Goal: Find specific page/section: Find specific page/section

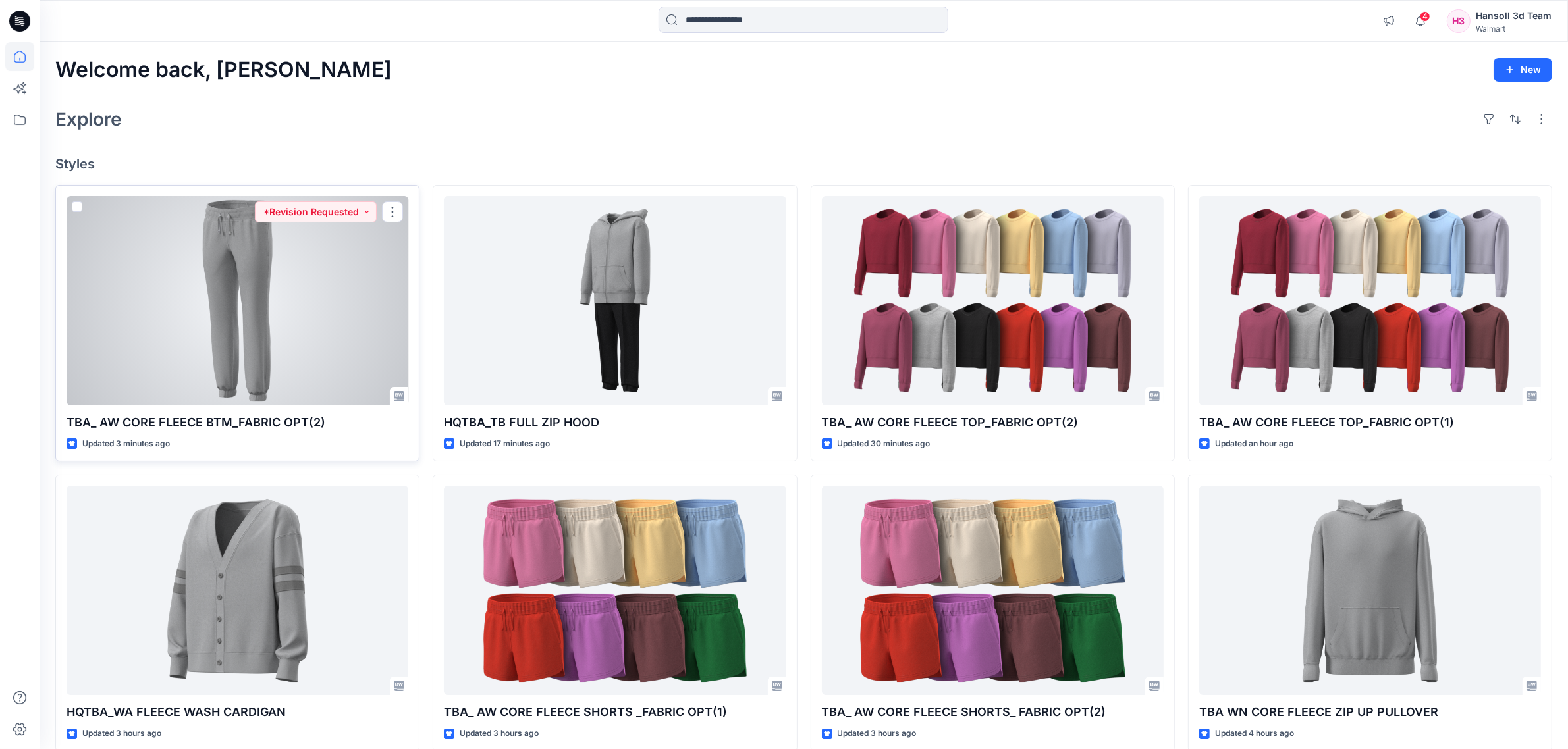
click at [179, 347] on div at bounding box center [237, 300] width 342 height 210
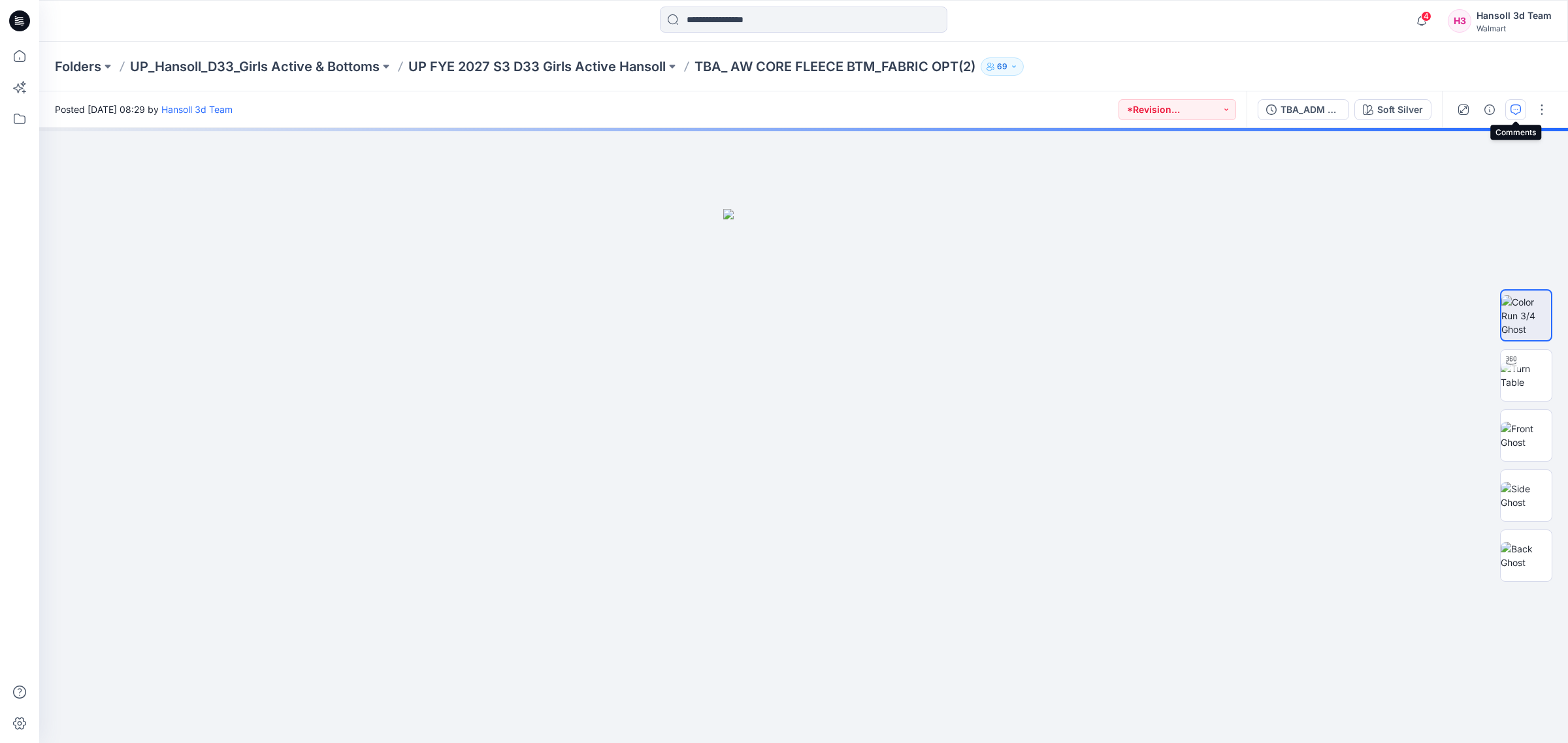
click at [1513, 105] on icon "button" at bounding box center [1515, 109] width 11 height 11
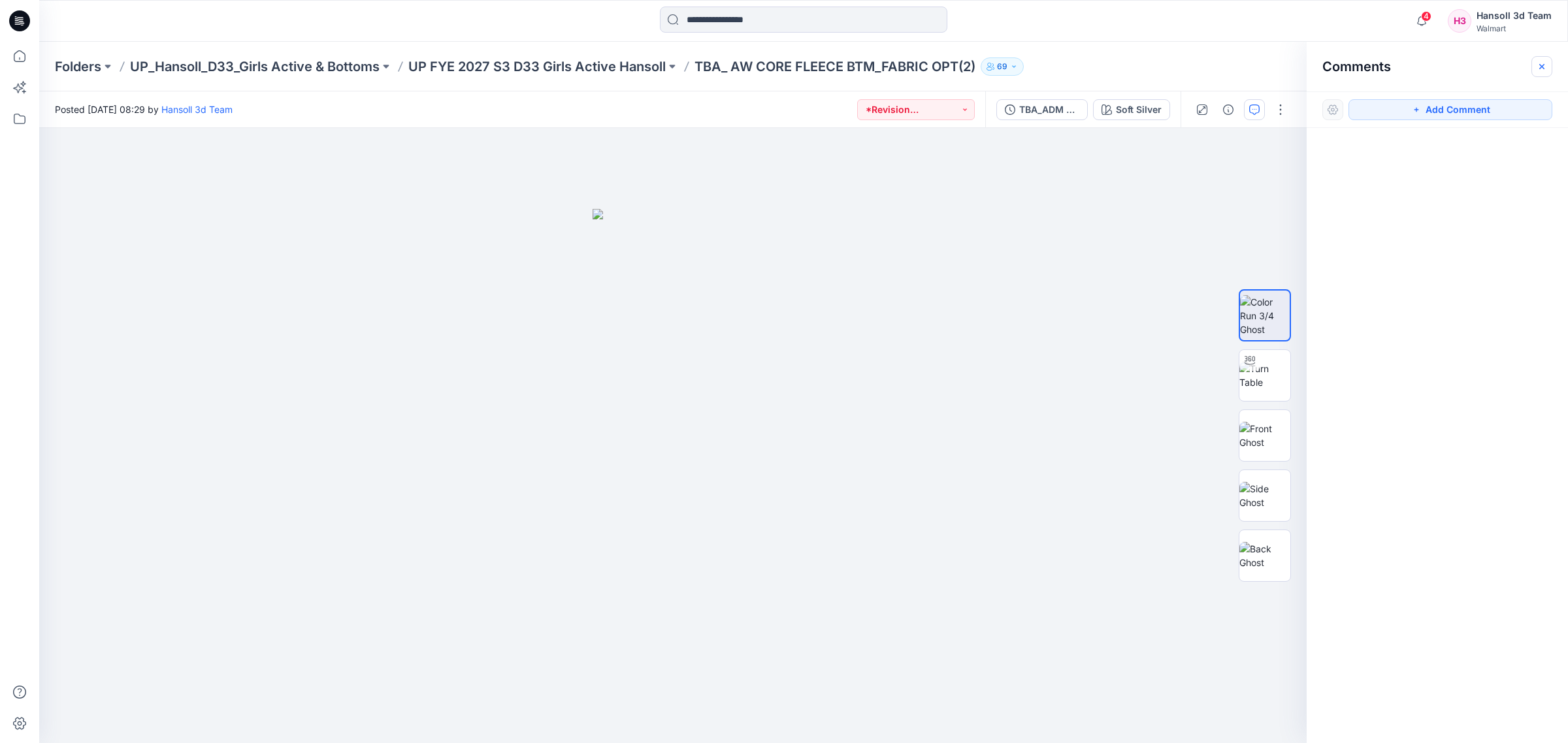
click at [1545, 61] on icon "button" at bounding box center [1542, 66] width 11 height 11
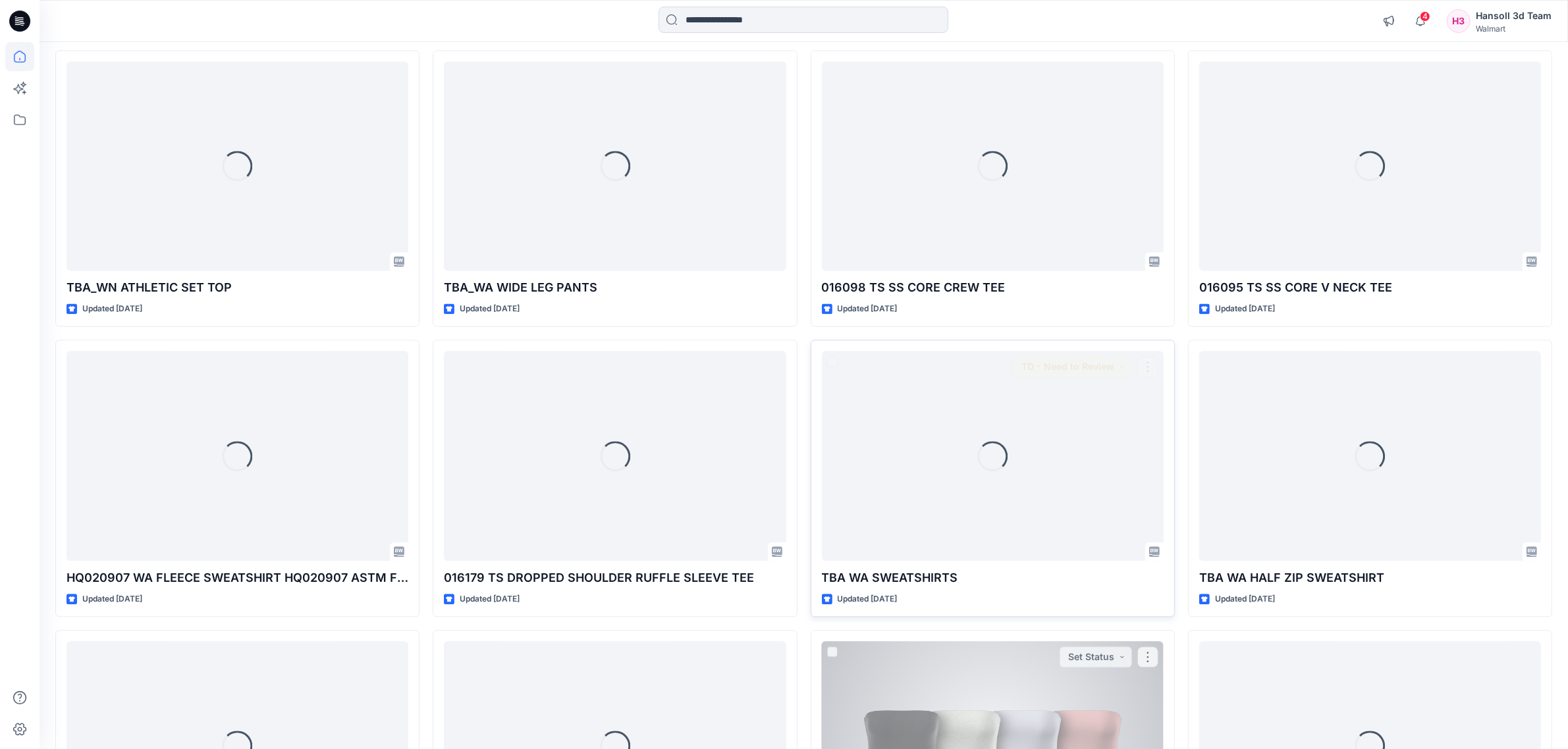
scroll to position [3790, 0]
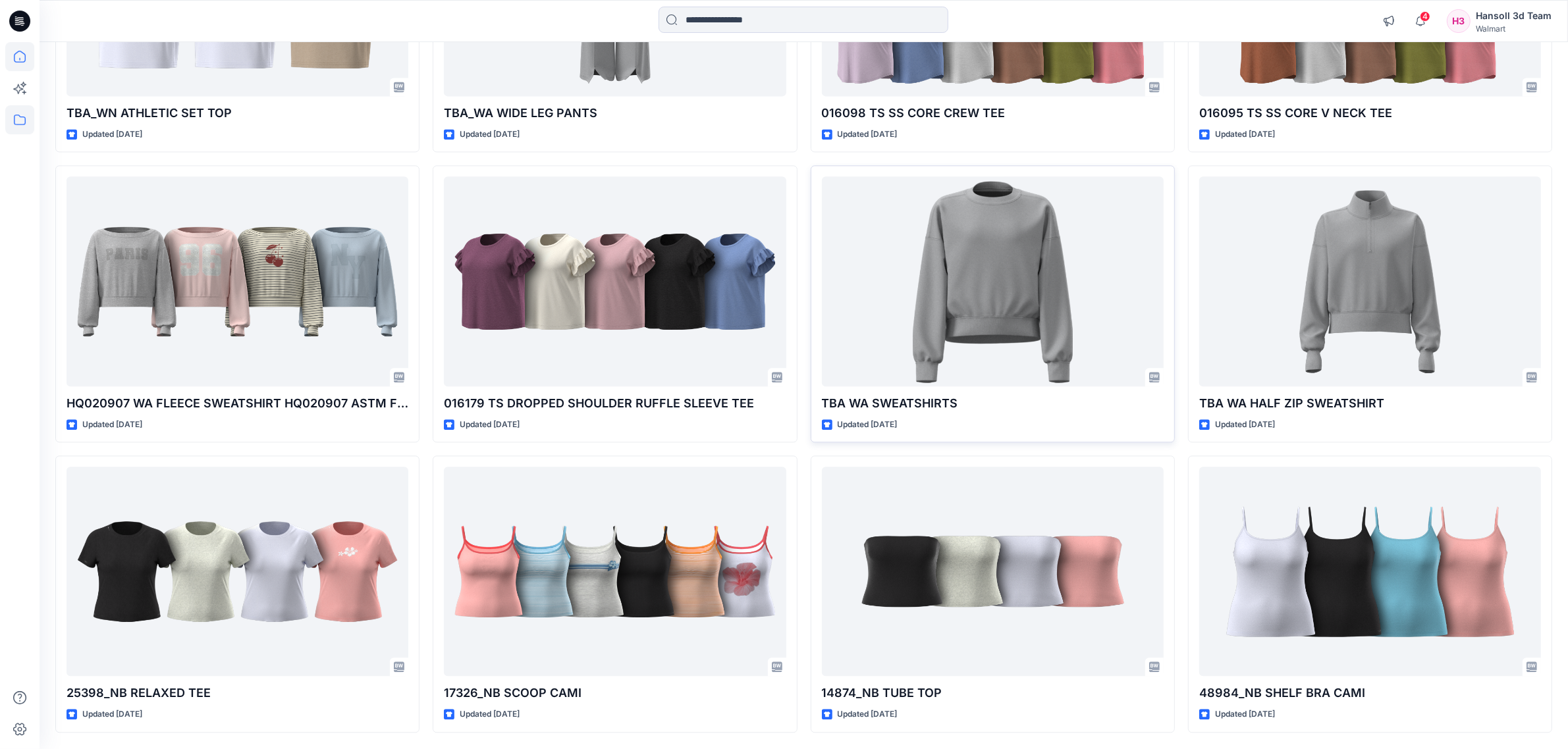
click at [19, 105] on icon at bounding box center [19, 120] width 29 height 29
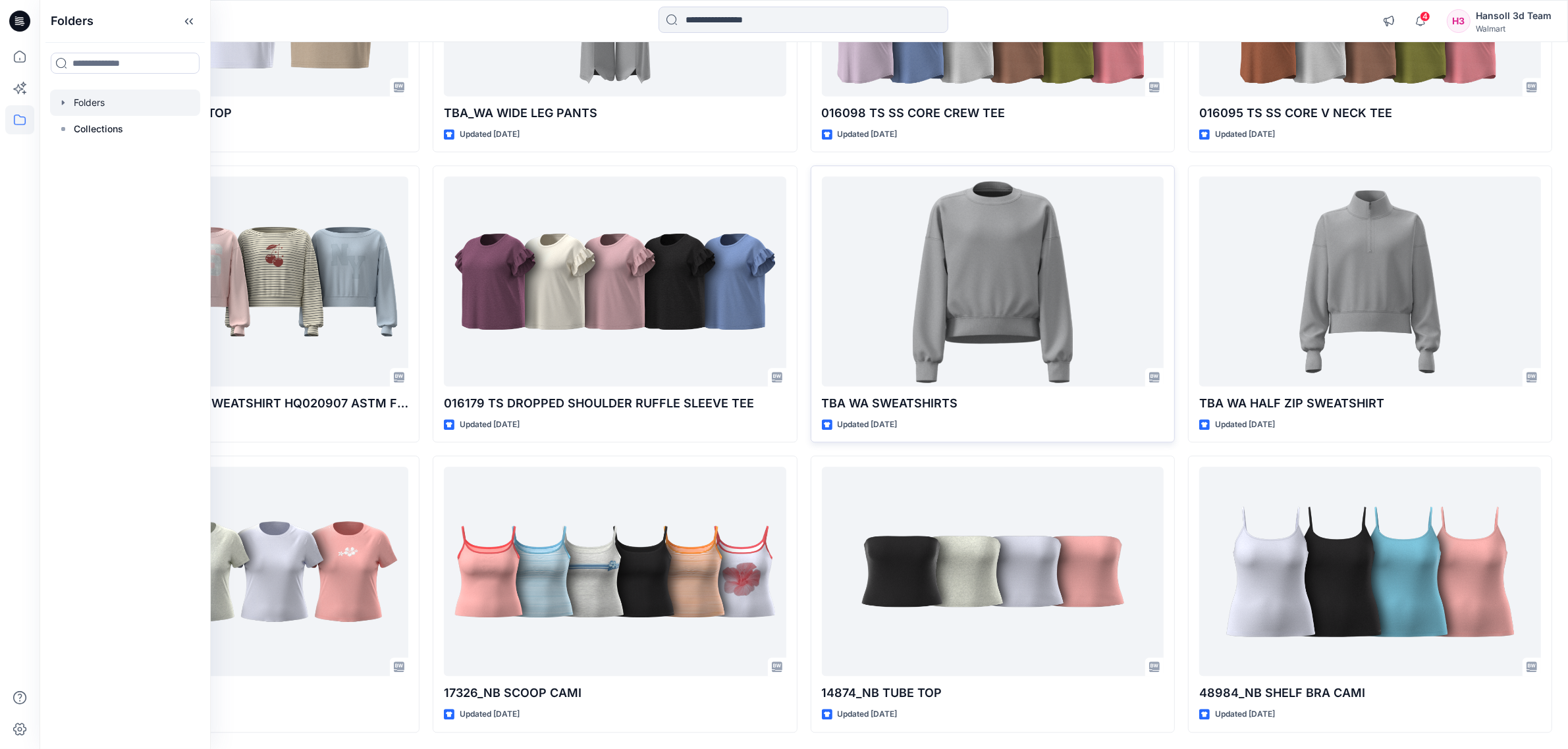
click at [112, 109] on div at bounding box center [125, 102] width 150 height 27
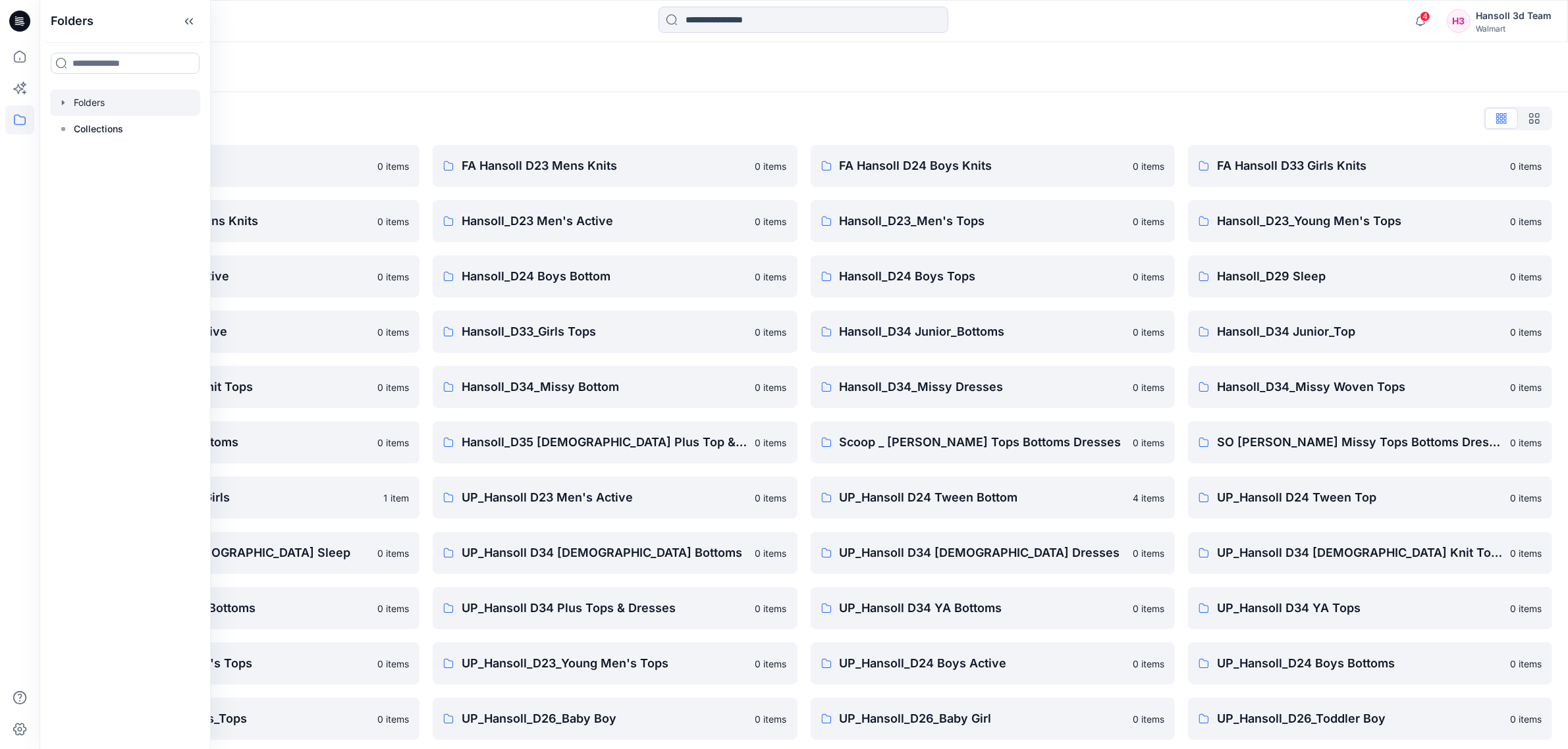
click at [560, 87] on div "Folders" at bounding box center [804, 67] width 1529 height 50
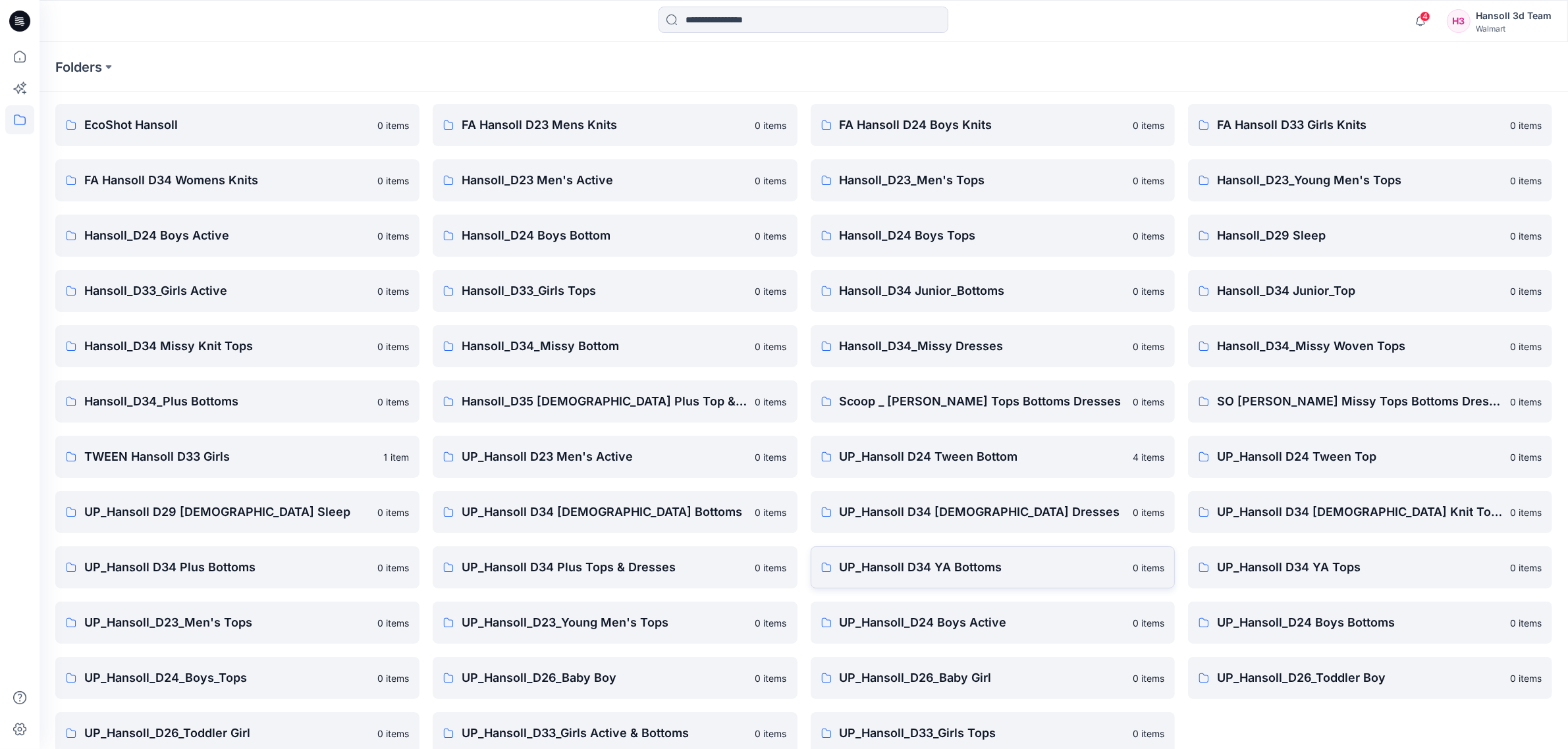
scroll to position [60, 0]
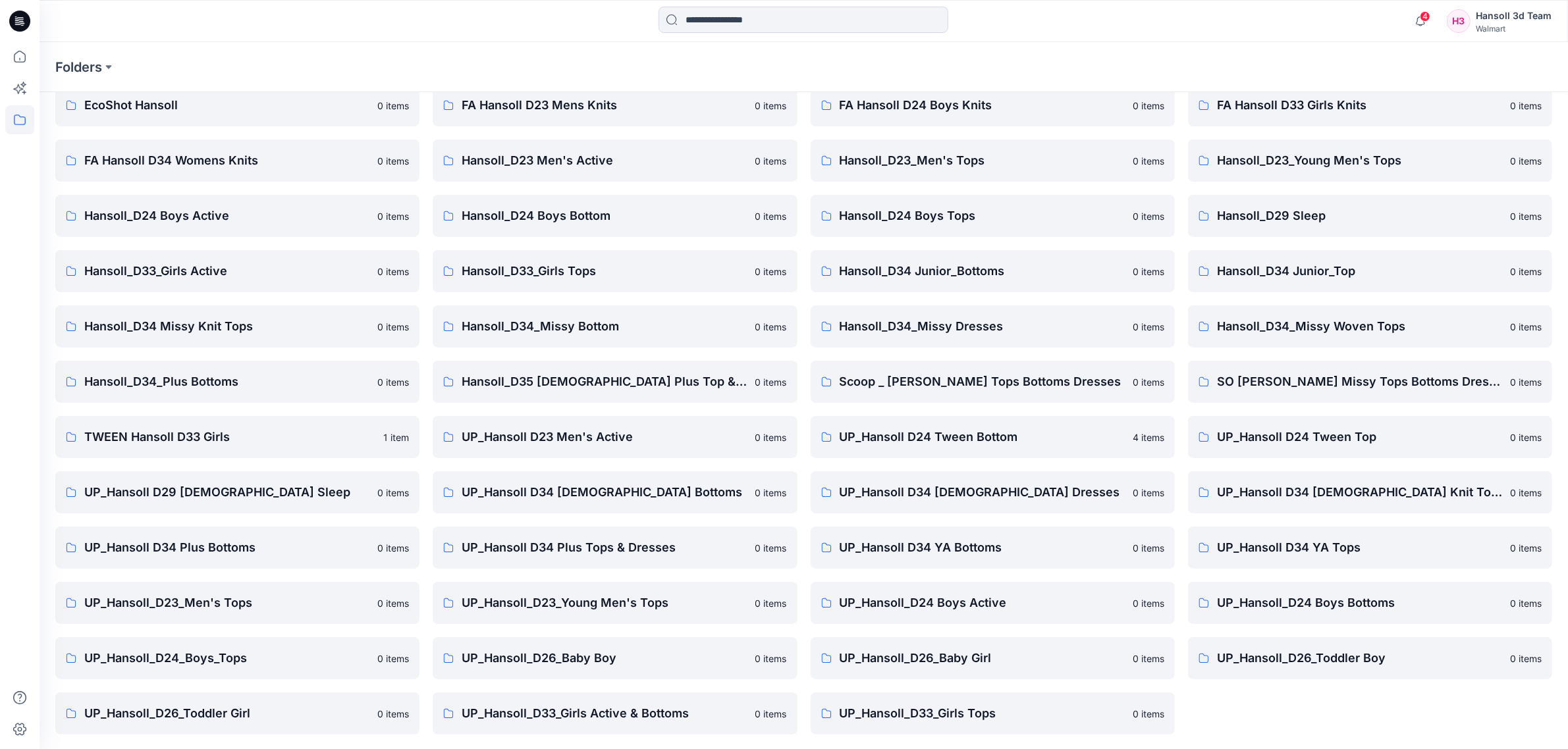
click at [1303, 728] on div "FA Hansoll D33 Girls Knits 0 items Hansoll_D23_Young Men's Tops 0 items Hansoll…" at bounding box center [1370, 409] width 364 height 650
click at [688, 722] on p "UP_Hansoll_D33_Girls Active & Bottoms" at bounding box center [605, 714] width 285 height 19
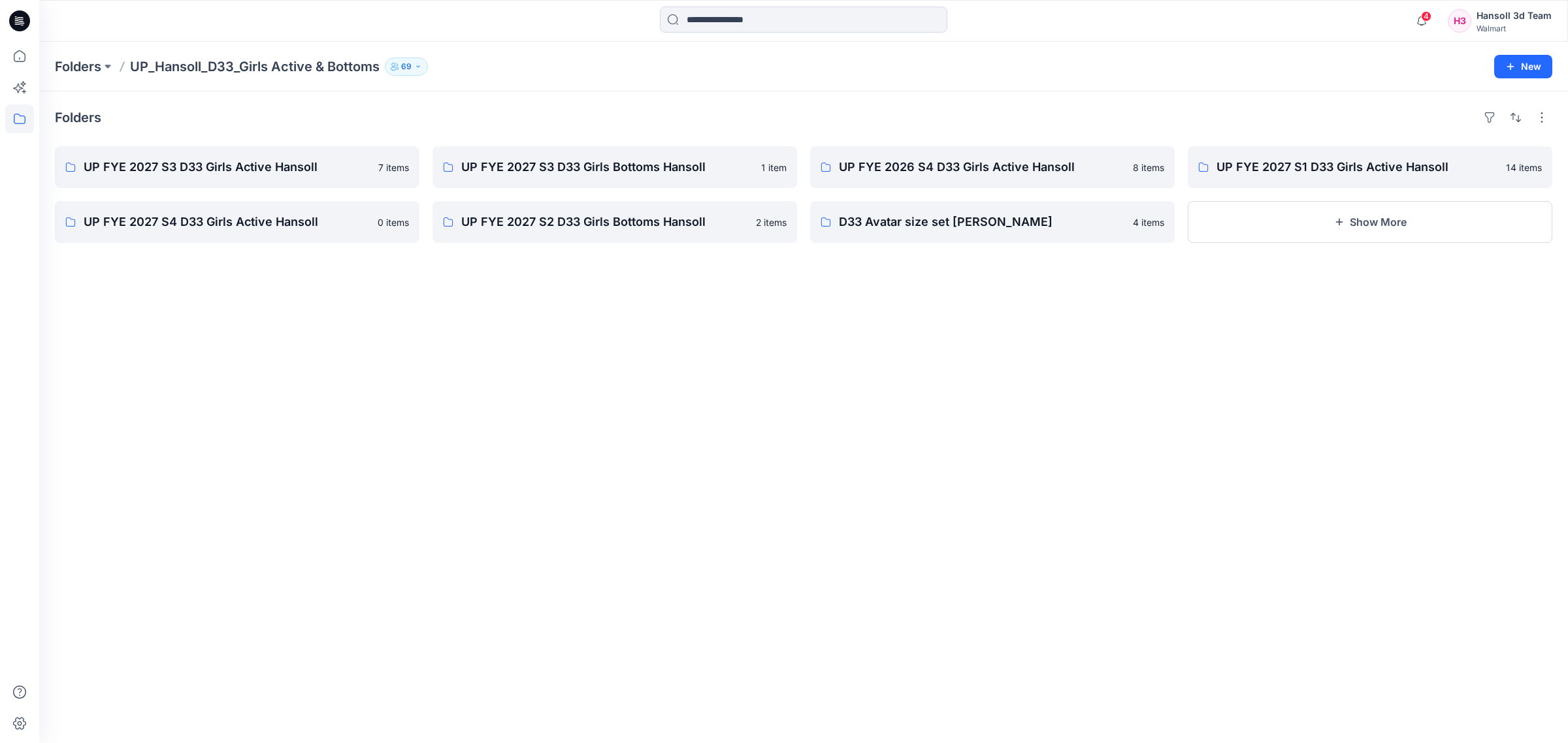
click at [923, 464] on div "Folders UP FYE 2027 S3 D33 Girls Active Hansoll 7 items UP FYE 2027 S4 D33 Girl…" at bounding box center [803, 417] width 1529 height 652
click at [517, 356] on div "Folders UP FYE 2027 S3 D33 Girls Active Hansoll 7 items UP FYE 2027 S4 D33 Girl…" at bounding box center [803, 417] width 1529 height 652
click at [459, 360] on div "Folders UP FYE 2027 S3 D33 Girls Active Hansoll 7 items UP FYE 2027 S4 D33 Girl…" at bounding box center [803, 417] width 1529 height 652
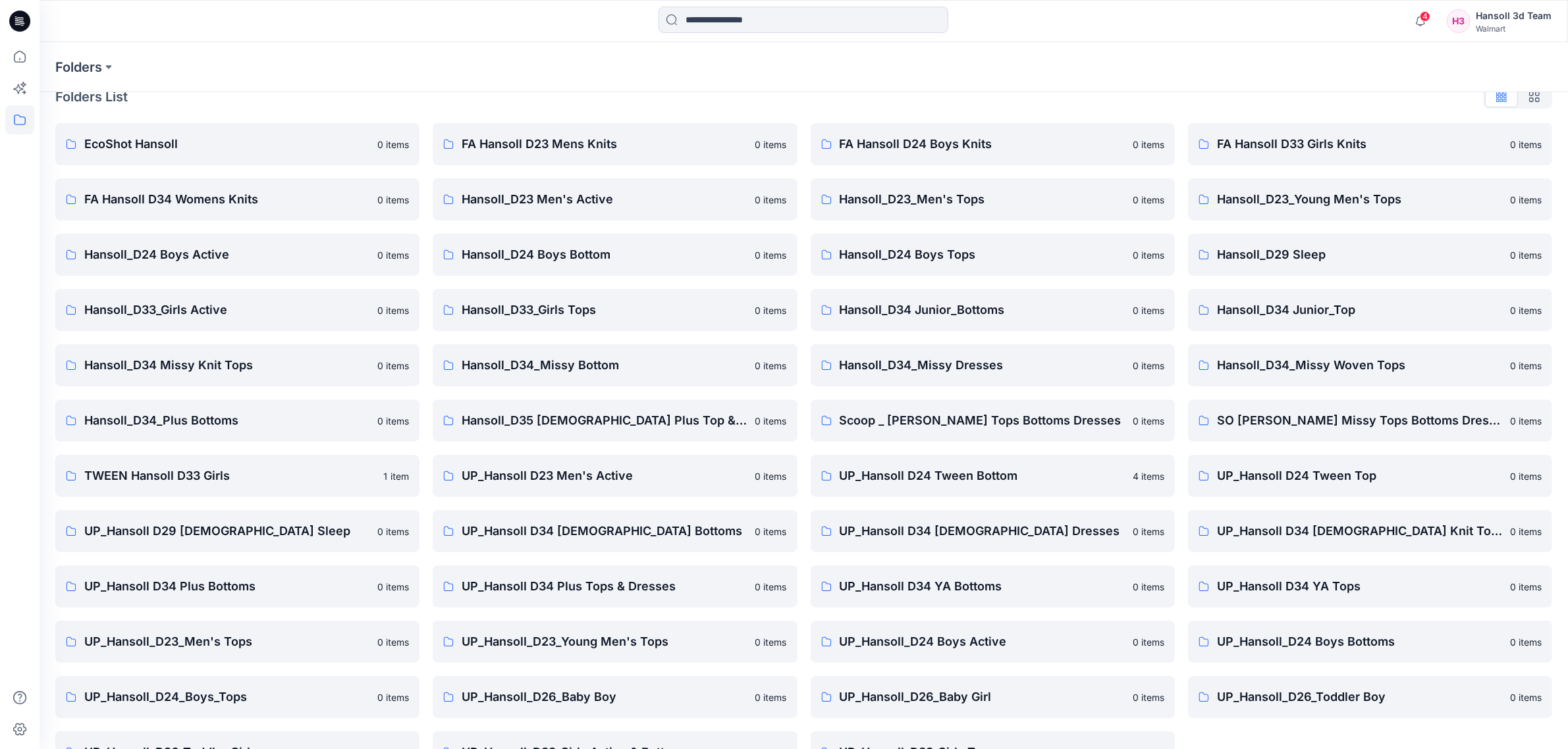
scroll to position [60, 0]
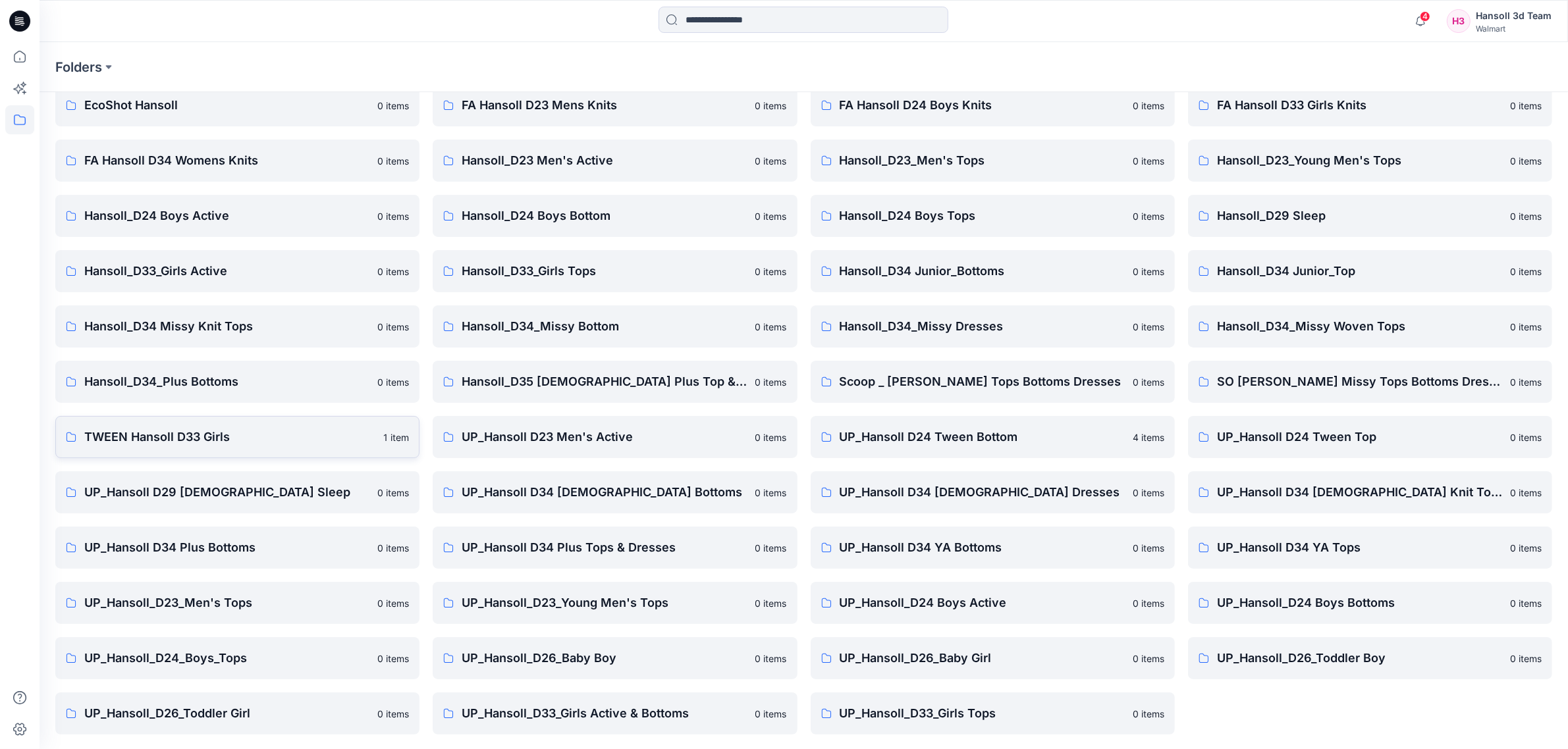
click at [234, 442] on p "TWEEN Hansoll D33 Girls" at bounding box center [230, 437] width 291 height 19
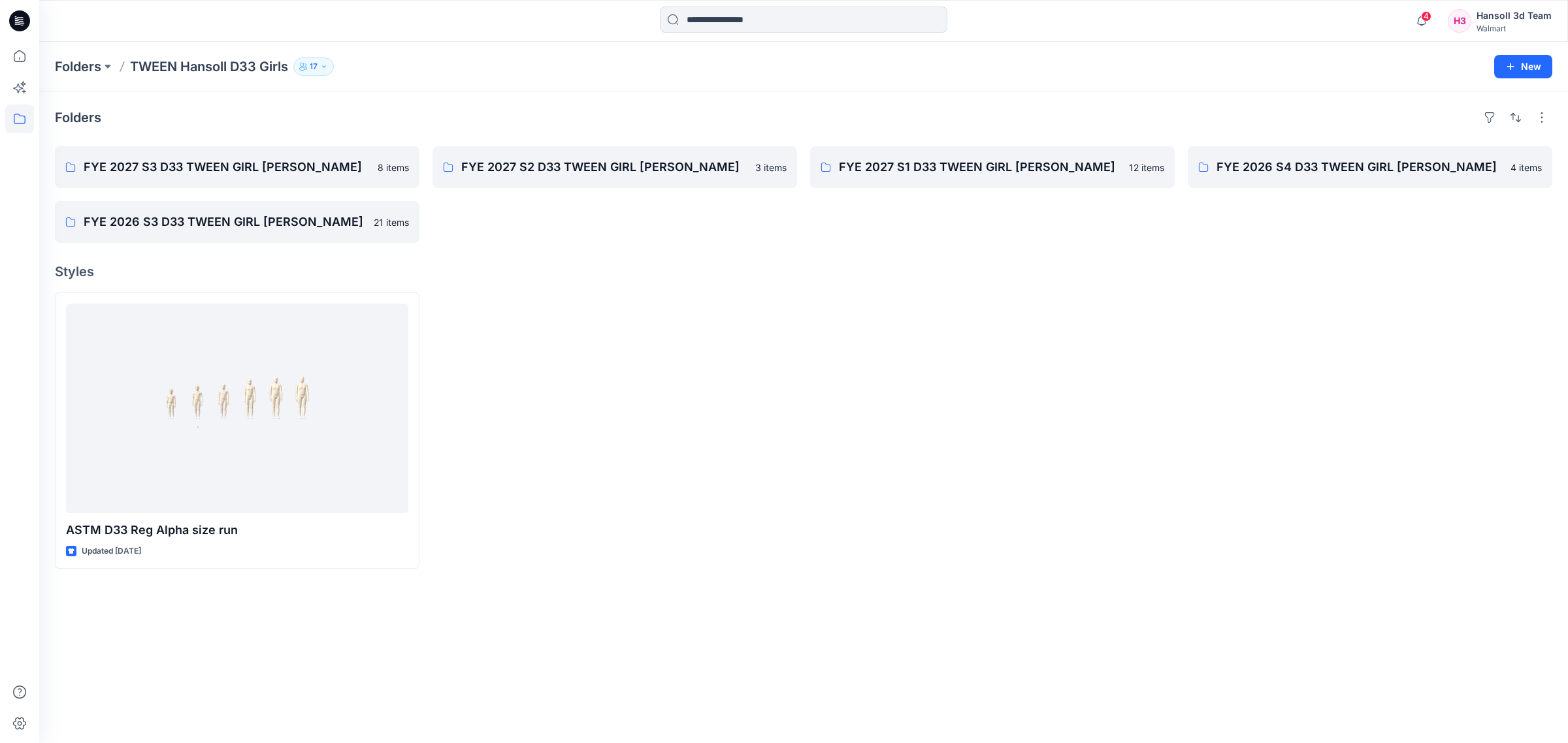
click at [418, 617] on div "Folders FYE 2027 S3 D33 TWEEN GIRL HANSOLL 8 items FYE 2026 S3 D33 TWEEN GIRL H…" at bounding box center [803, 417] width 1529 height 652
click at [597, 167] on p "FYE 2027 S2 D33 TWEEN GIRL [PERSON_NAME]" at bounding box center [613, 167] width 304 height 19
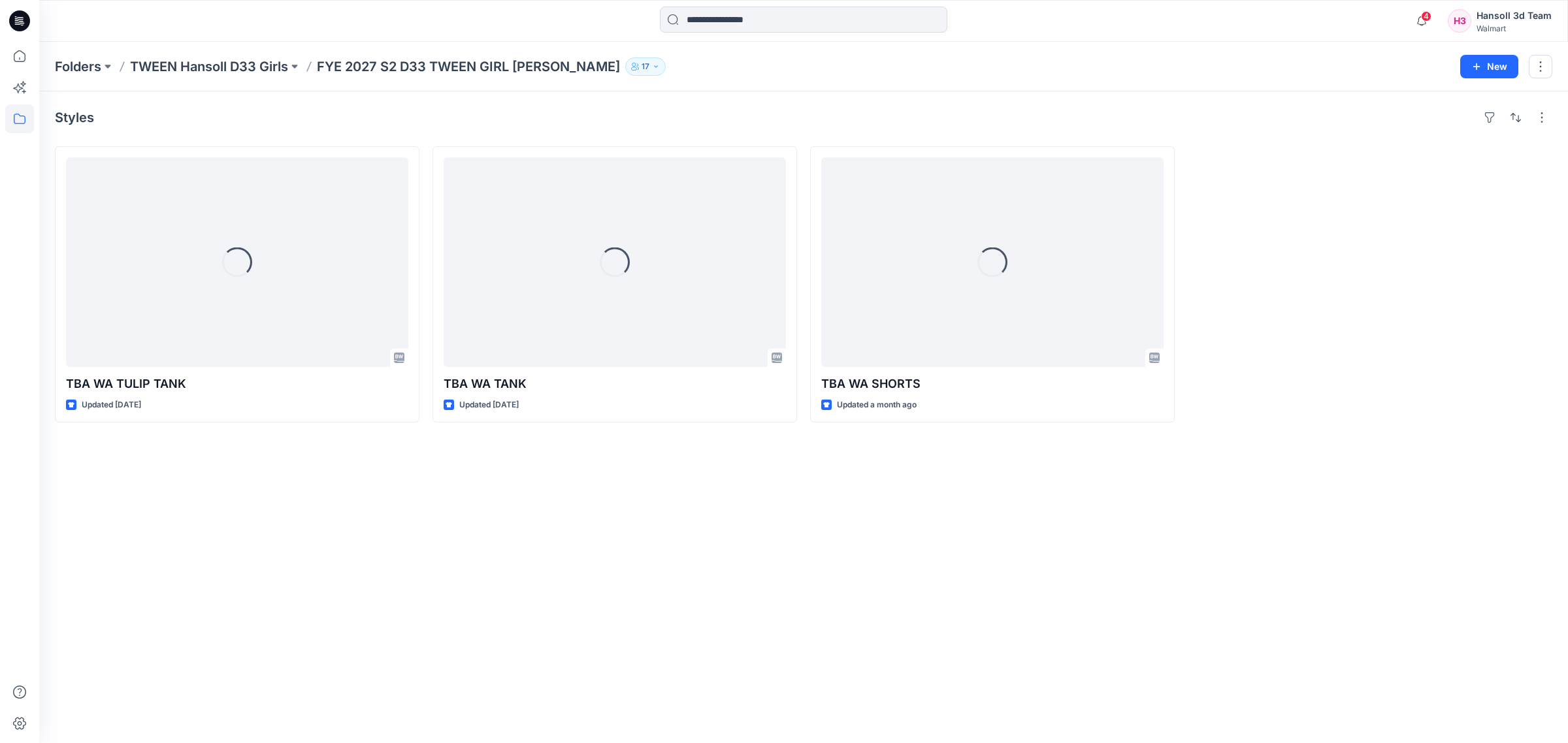
click at [780, 627] on div "Styles Loading... TBA WA TULIP TANK Updated [DATE] Loading... TBA WA TANK Updat…" at bounding box center [803, 417] width 1529 height 652
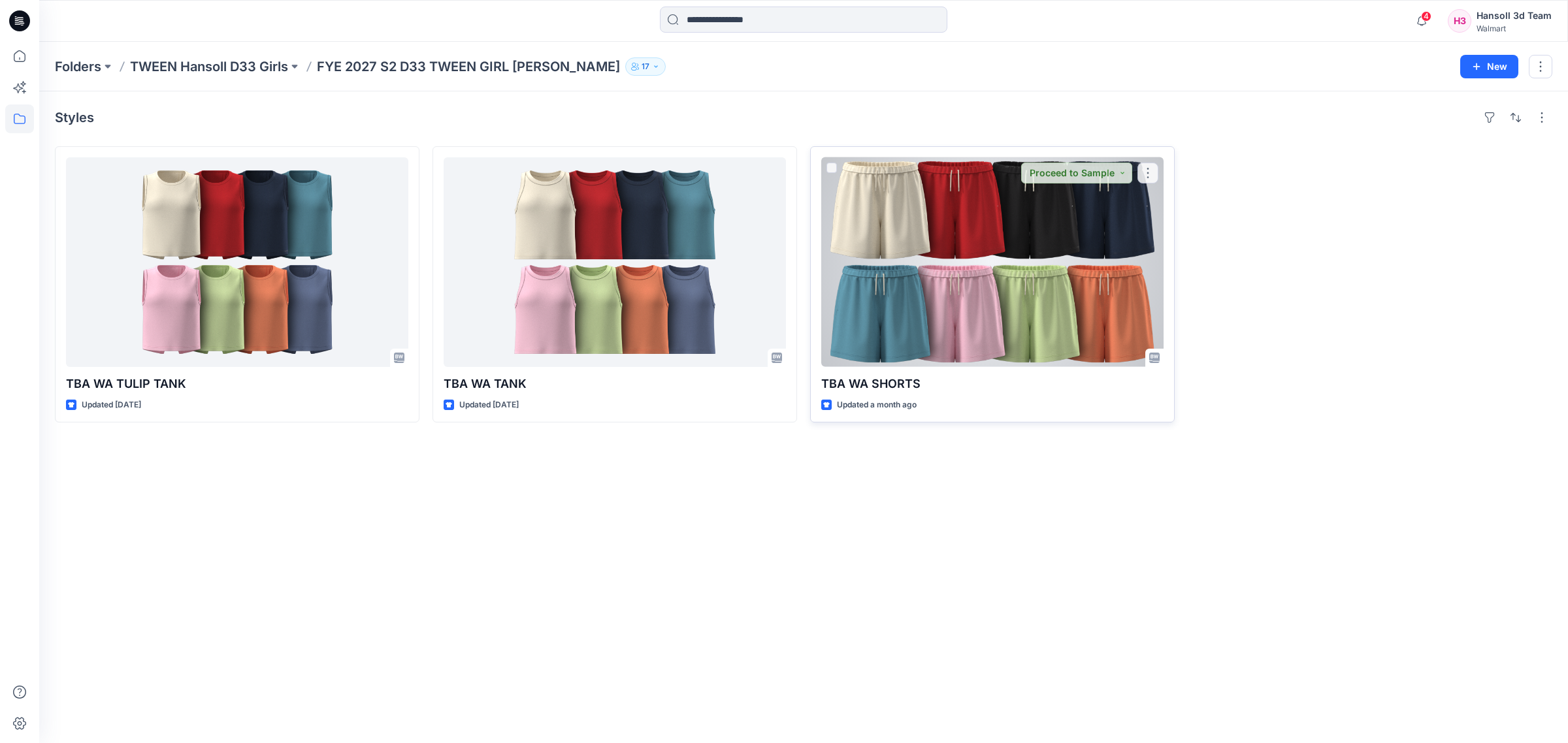
click at [1011, 271] on div at bounding box center [992, 261] width 342 height 209
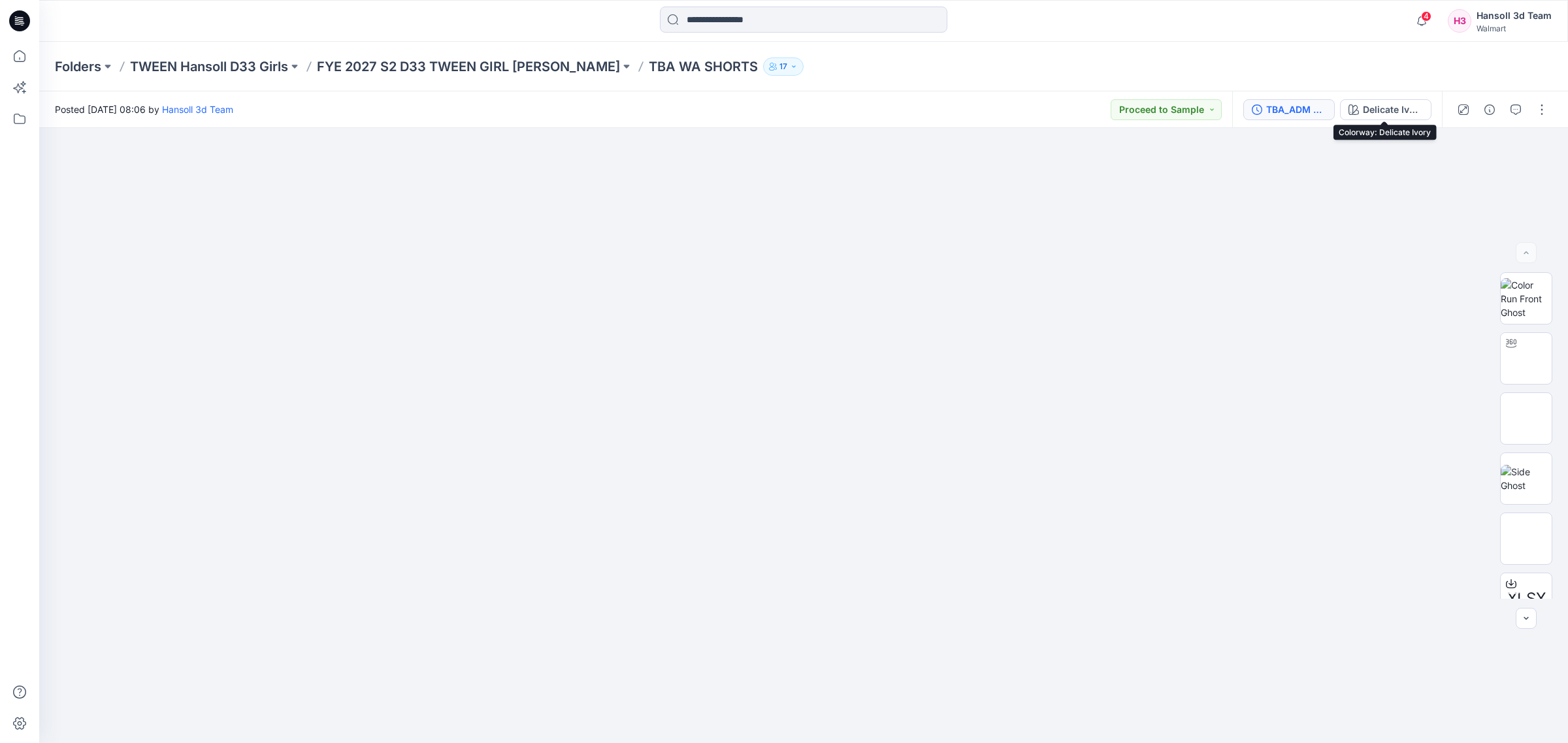
click at [1296, 101] on button "TBA_ADM FC WA SHORTS_ASTM_REV1" at bounding box center [1289, 109] width 91 height 21
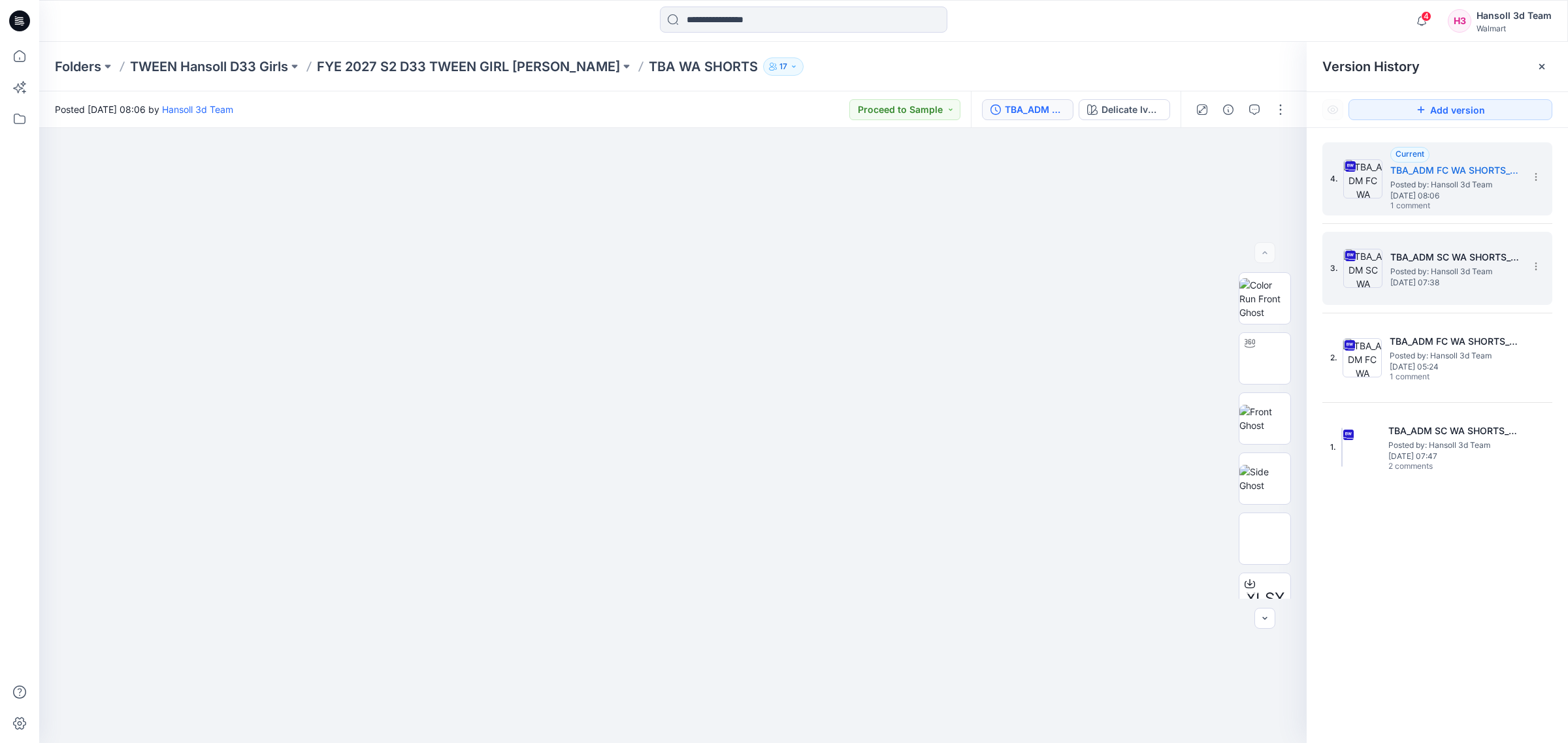
click at [1431, 286] on span "[DATE] 07:38" at bounding box center [1455, 282] width 131 height 9
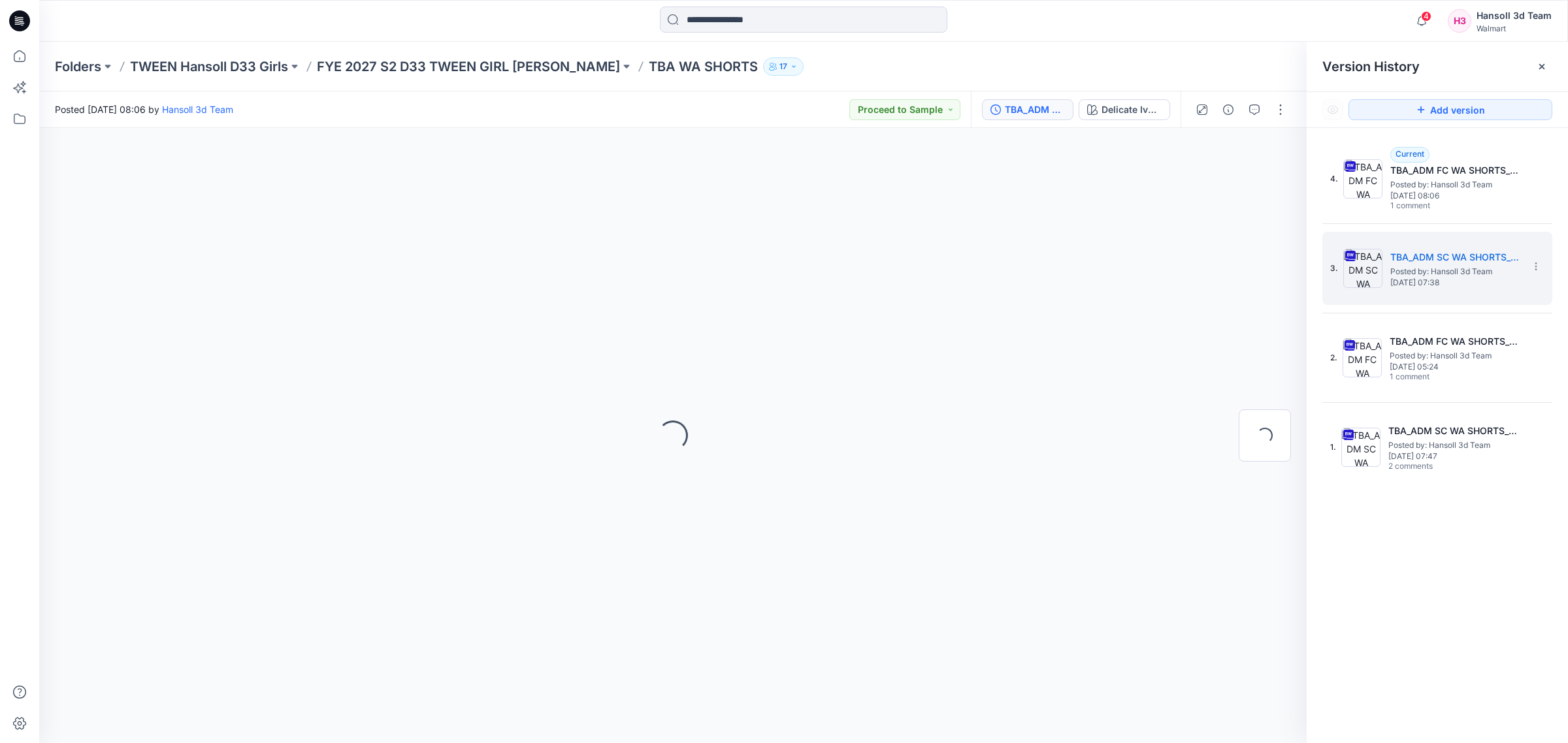
click at [1540, 64] on icon at bounding box center [1542, 66] width 5 height 5
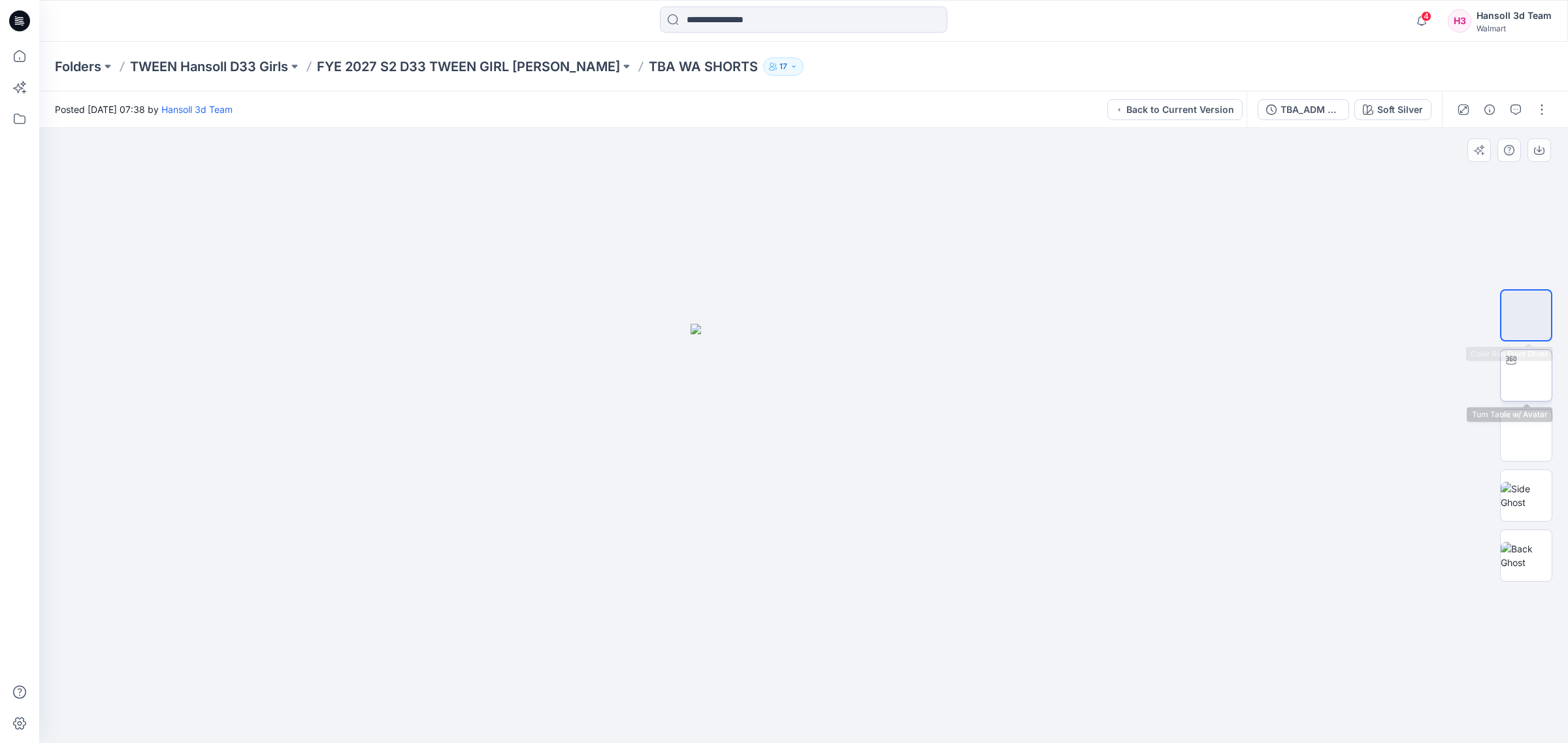
click at [1526, 376] on img at bounding box center [1526, 376] width 0 height 0
drag, startPoint x: 334, startPoint y: 498, endPoint x: 377, endPoint y: 498, distance: 43.0
click at [334, 498] on div at bounding box center [803, 435] width 1529 height 615
drag, startPoint x: 789, startPoint y: 732, endPoint x: 901, endPoint y: 728, distance: 112.1
click at [901, 728] on div at bounding box center [803, 435] width 1529 height 615
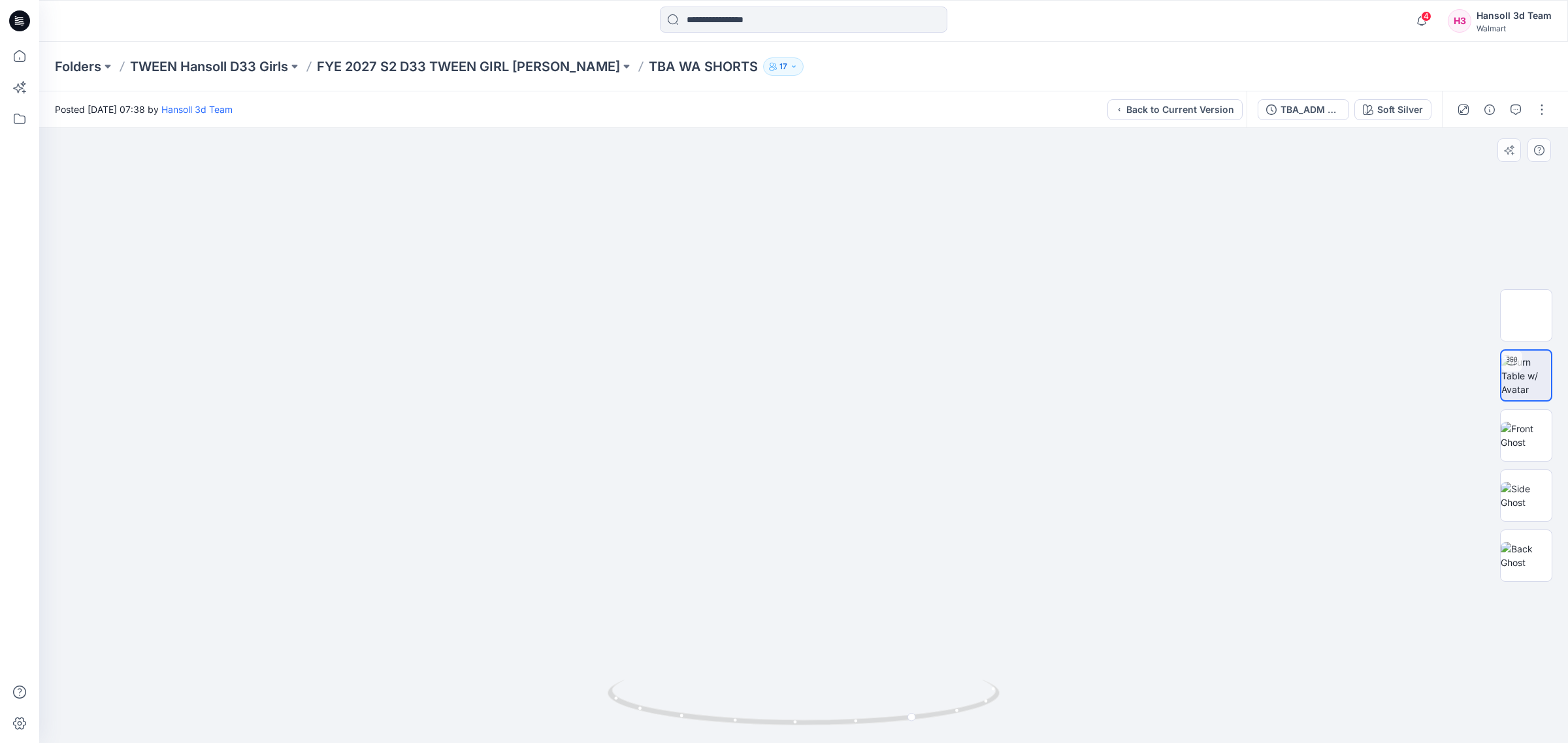
click at [521, 634] on div at bounding box center [803, 435] width 1529 height 615
drag, startPoint x: 798, startPoint y: 742, endPoint x: 906, endPoint y: 735, distance: 108.2
click at [906, 735] on img at bounding box center [803, 712] width 392 height 64
click at [1423, 8] on icon "button" at bounding box center [1421, 21] width 25 height 26
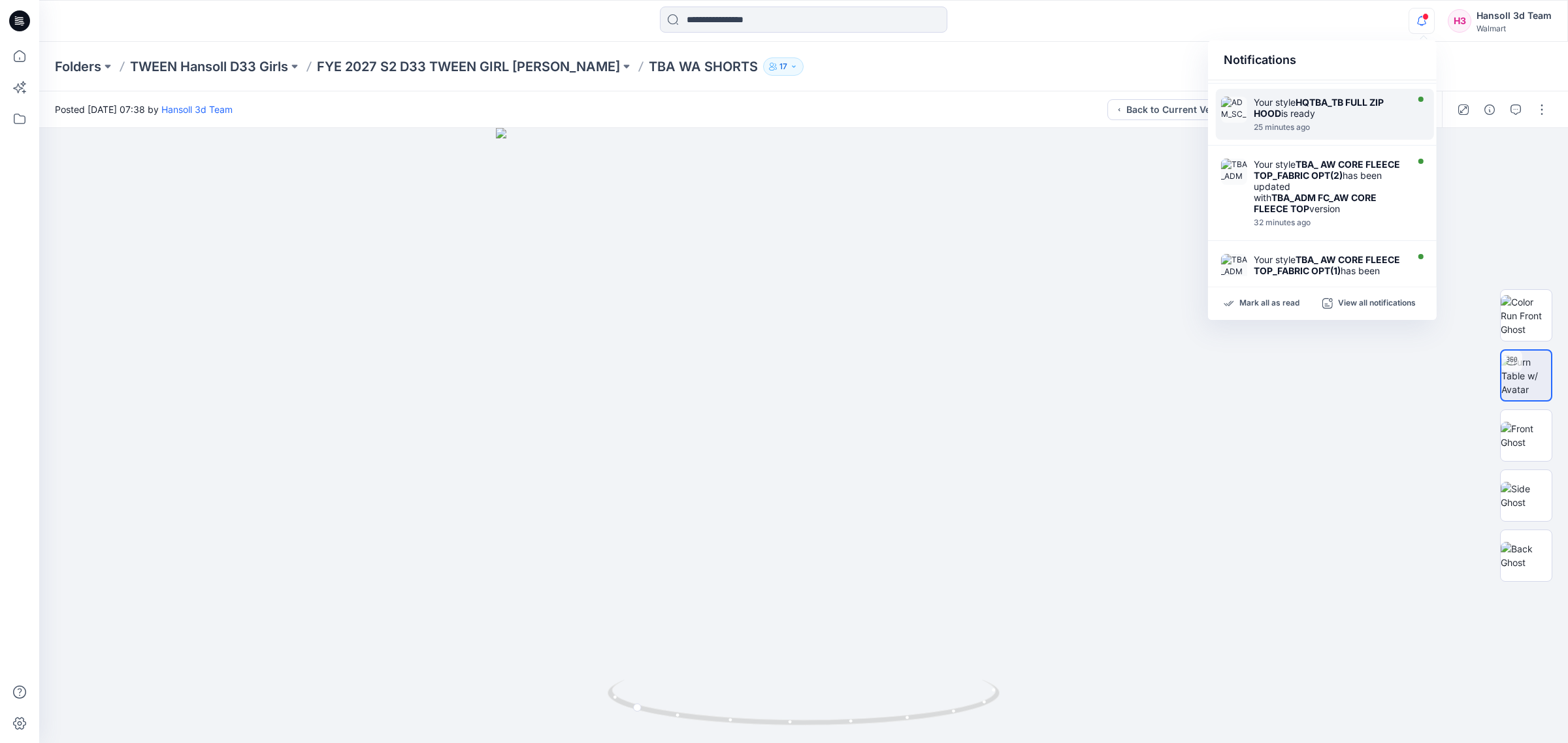
scroll to position [81, 0]
